Goal: Task Accomplishment & Management: Complete application form

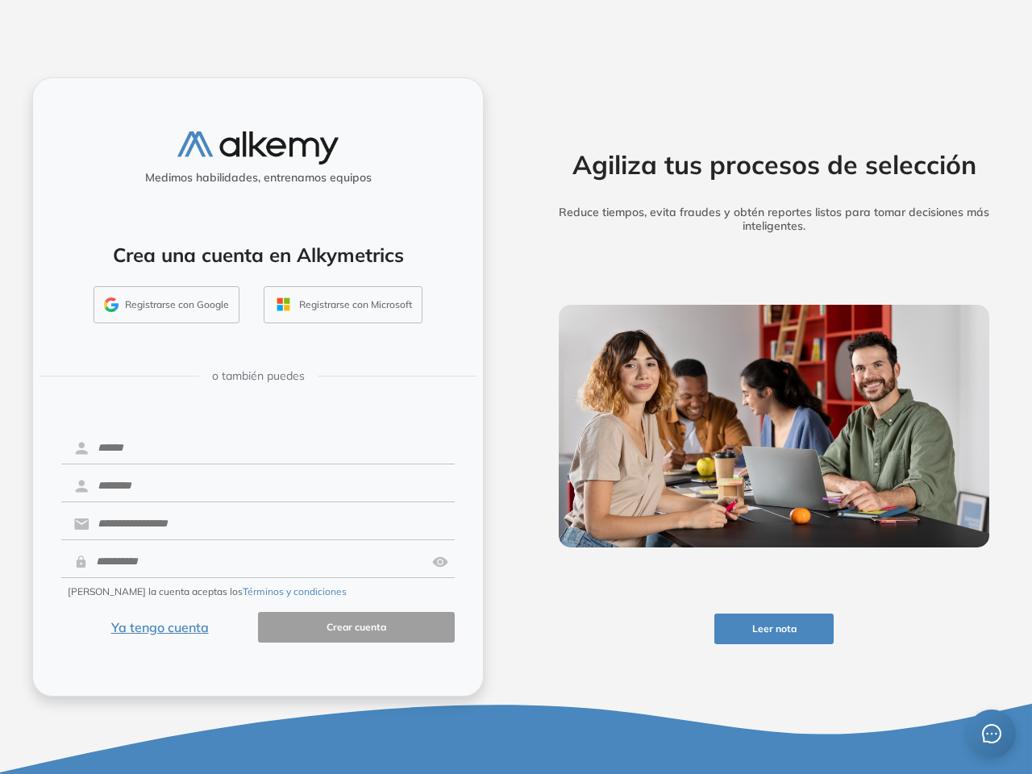
click at [516, 387] on div "Agiliza tus procesos de selección Reduce tiempos, evita fraudes y obtén reporte…" at bounding box center [774, 387] width 516 height 774
click at [774, 629] on button "Leer nota" at bounding box center [775, 629] width 120 height 31
click at [167, 305] on button "Registrarse con Google" at bounding box center [167, 304] width 146 height 37
click at [343, 305] on button "Registrarse con Microsoft" at bounding box center [343, 304] width 159 height 37
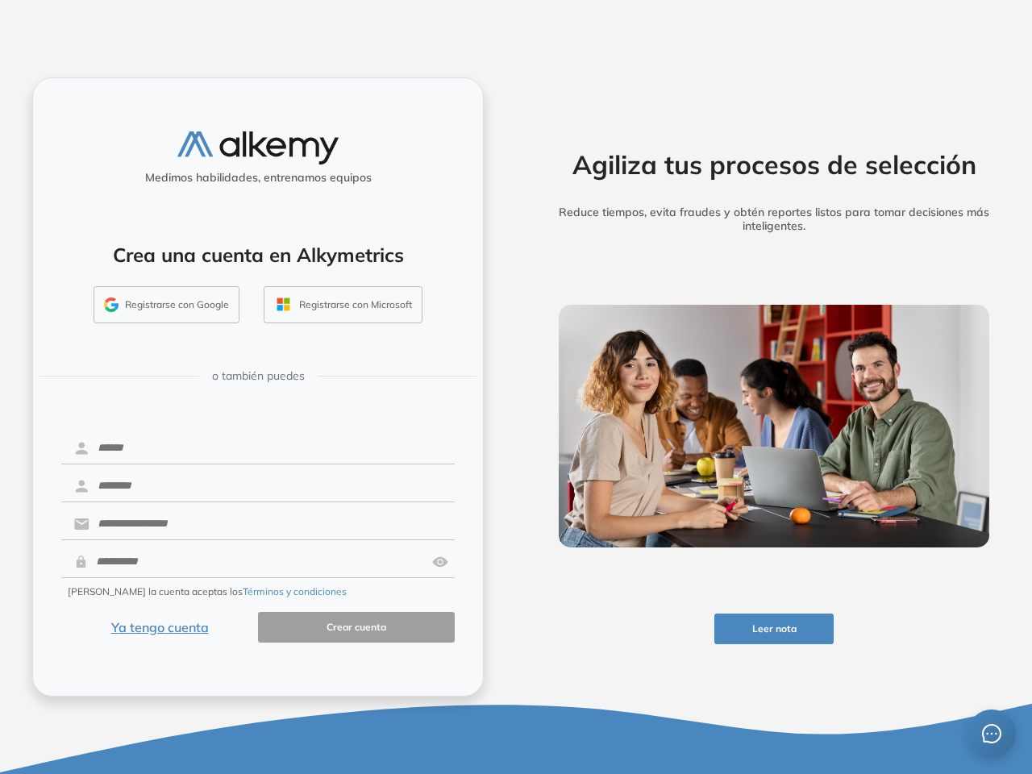
click at [440, 562] on img at bounding box center [440, 562] width 16 height 31
click at [257, 592] on button "Términos y condiciones" at bounding box center [295, 592] width 104 height 15
click at [992, 734] on icon "message" at bounding box center [992, 734] width 21 height 21
